Goal: Find specific page/section: Find specific page/section

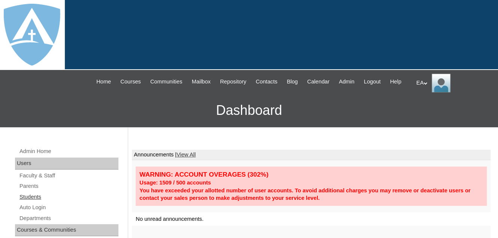
click at [27, 202] on link "Students" at bounding box center [69, 197] width 100 height 9
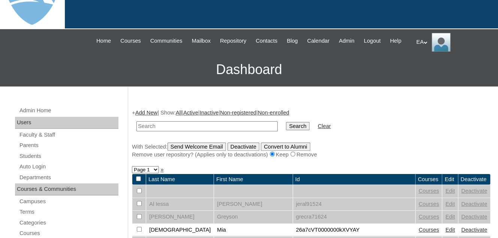
scroll to position [112, 0]
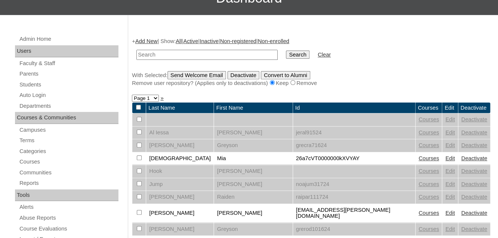
click at [161, 60] on input "text" at bounding box center [206, 55] width 141 height 10
type input "[PERSON_NAME]"
click at [286, 51] on input "Search" at bounding box center [297, 55] width 23 height 8
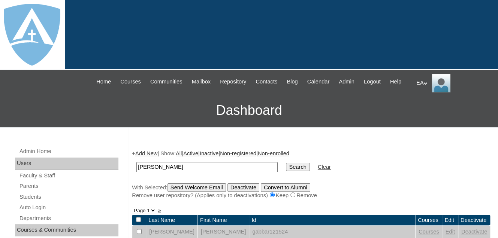
scroll to position [112, 0]
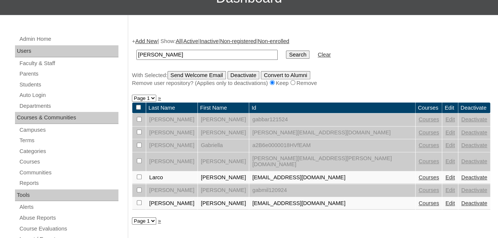
click at [419, 176] on link "Courses" at bounding box center [429, 178] width 21 height 6
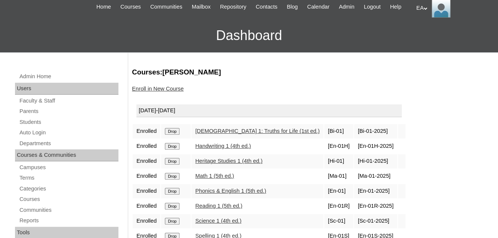
scroll to position [150, 0]
